Goal: Information Seeking & Learning: Learn about a topic

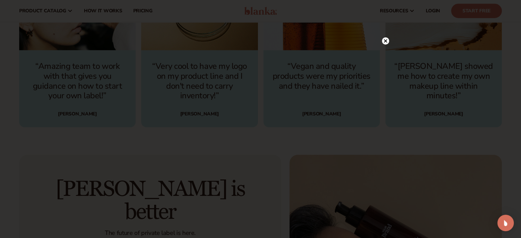
scroll to position [1882, 0]
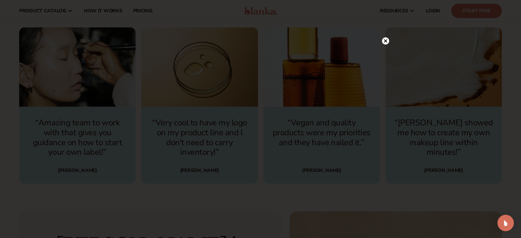
click at [384, 38] on circle at bounding box center [385, 40] width 7 height 7
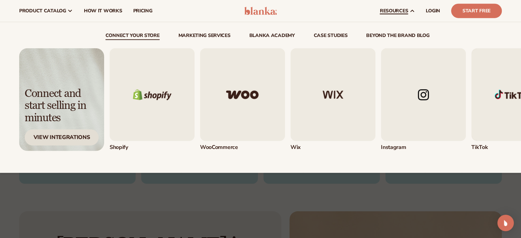
click at [55, 136] on div "View Integrations" at bounding box center [62, 137] width 74 height 16
